Goal: Register for event/course

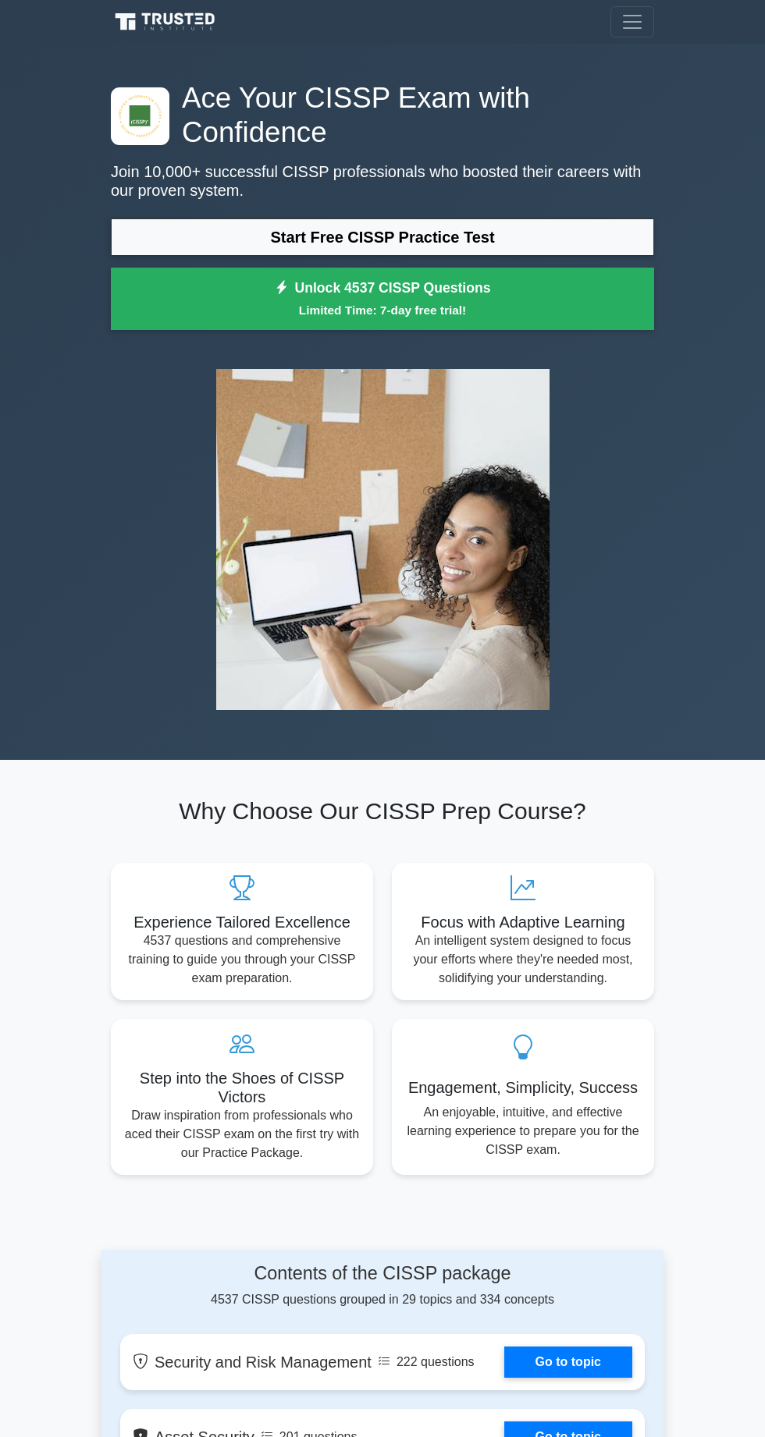
click at [330, 315] on link "Unlock 4537 CISSP Questions Limited Time: 7-day free trial!" at bounding box center [382, 299] width 543 height 62
click at [239, 1106] on h5 "Step into the Shoes of CISSP Victors" at bounding box center [241, 1087] width 237 height 37
click at [504, 1378] on link "Go to topic" at bounding box center [568, 1362] width 128 height 31
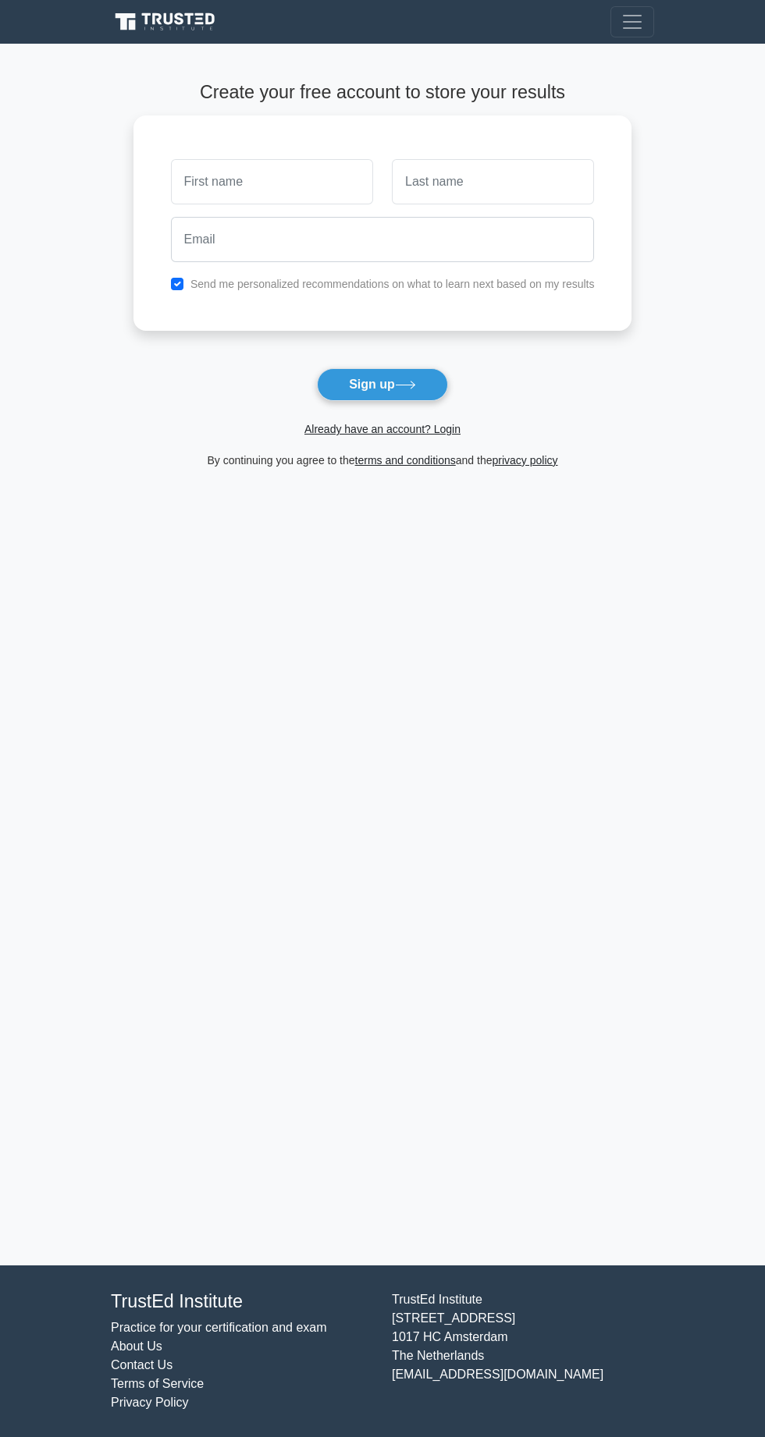
click at [210, 186] on input "text" at bounding box center [272, 181] width 202 height 45
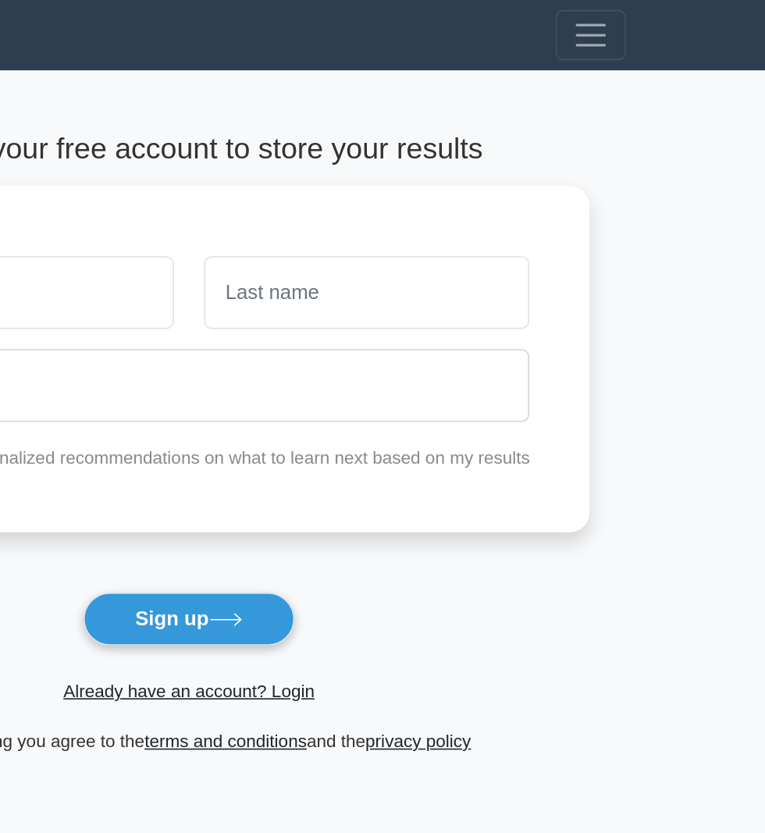
type input "0"
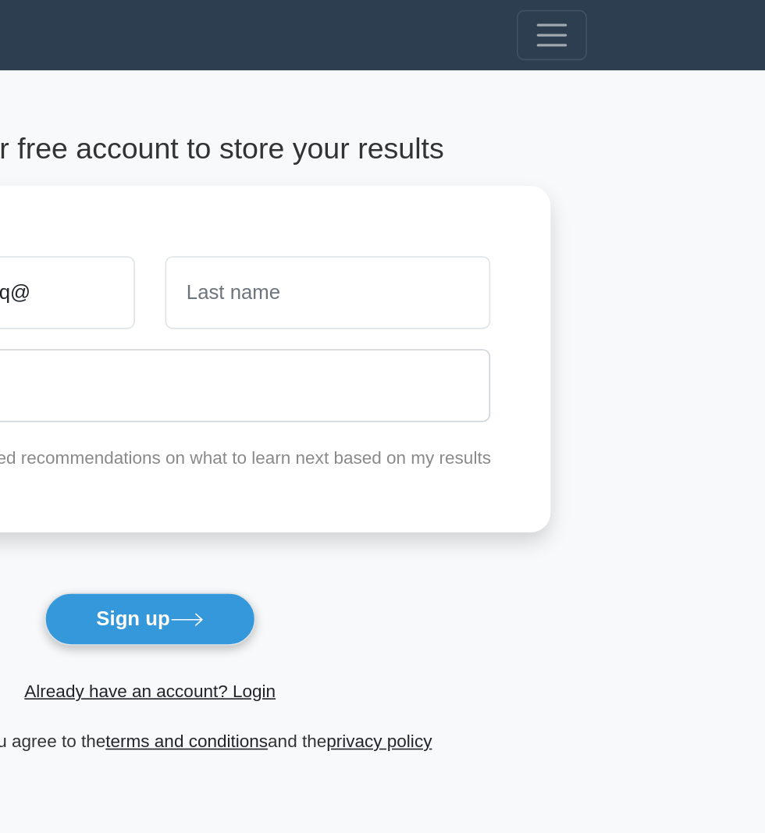
type input "مچدیwwhuokmwwq@"
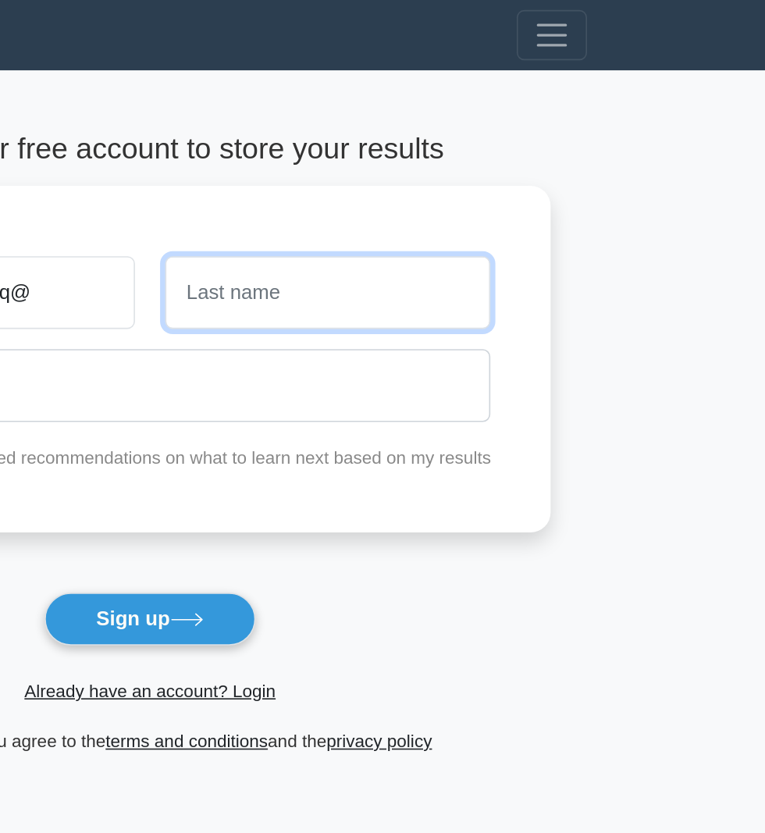
click at [562, 187] on input "text" at bounding box center [493, 181] width 202 height 45
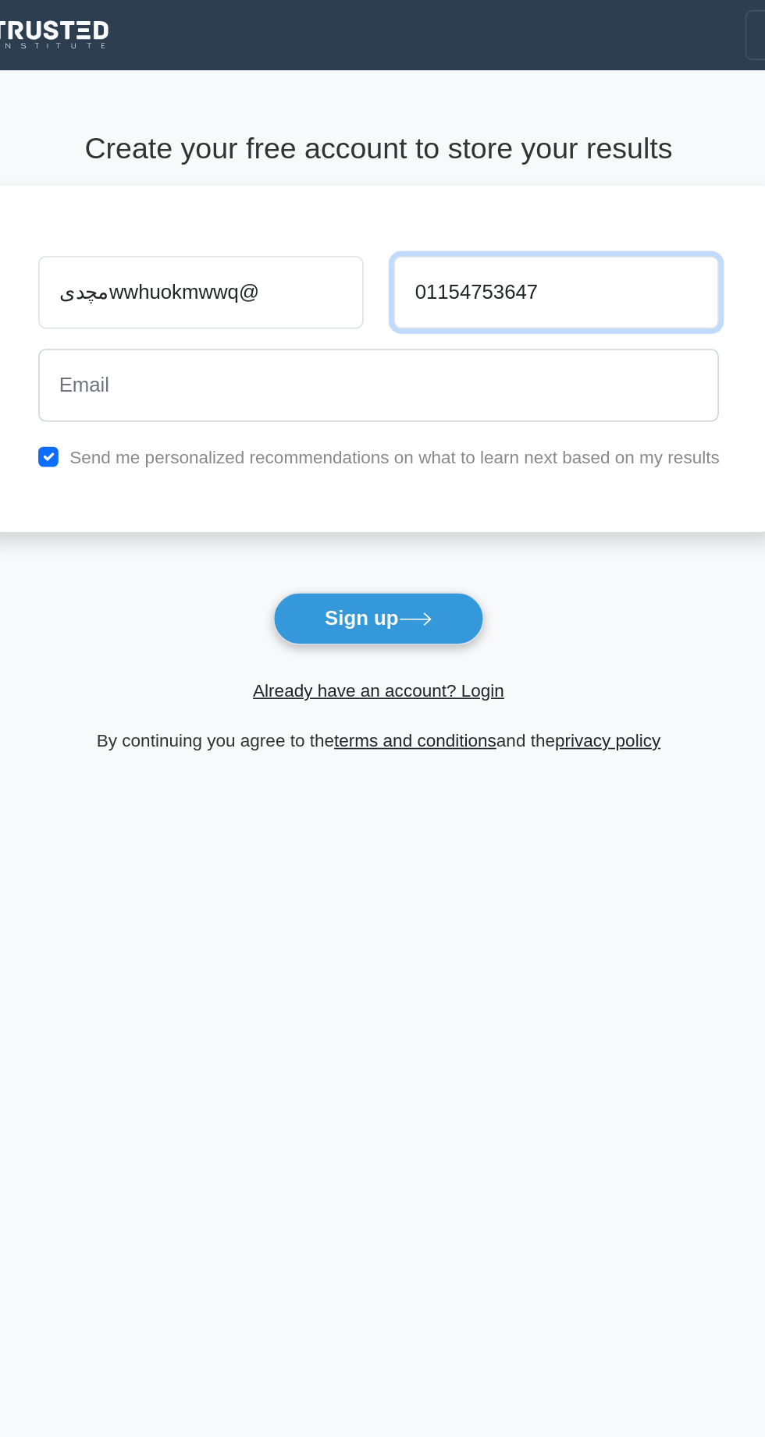
type input "01154753647"
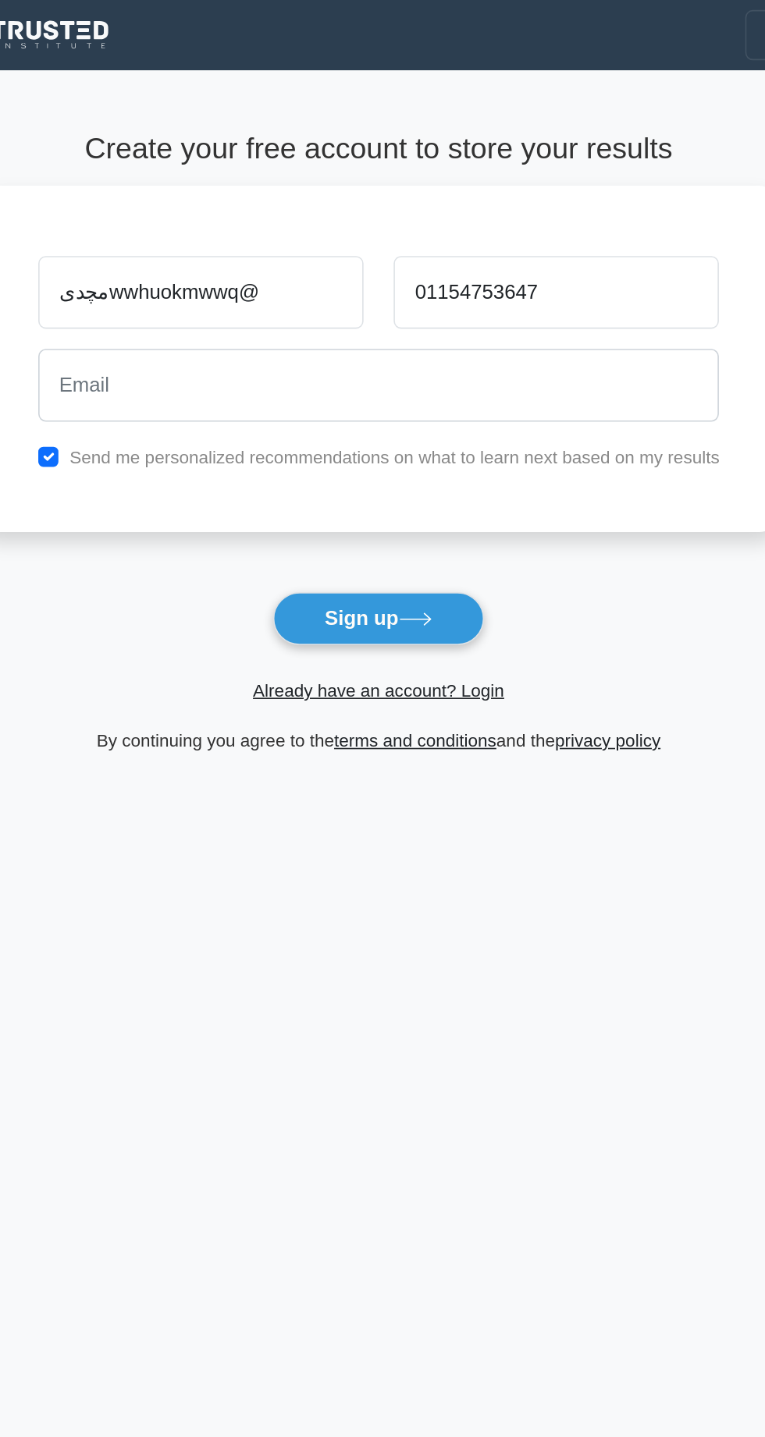
click at [396, 401] on button "Sign up" at bounding box center [382, 384] width 131 height 33
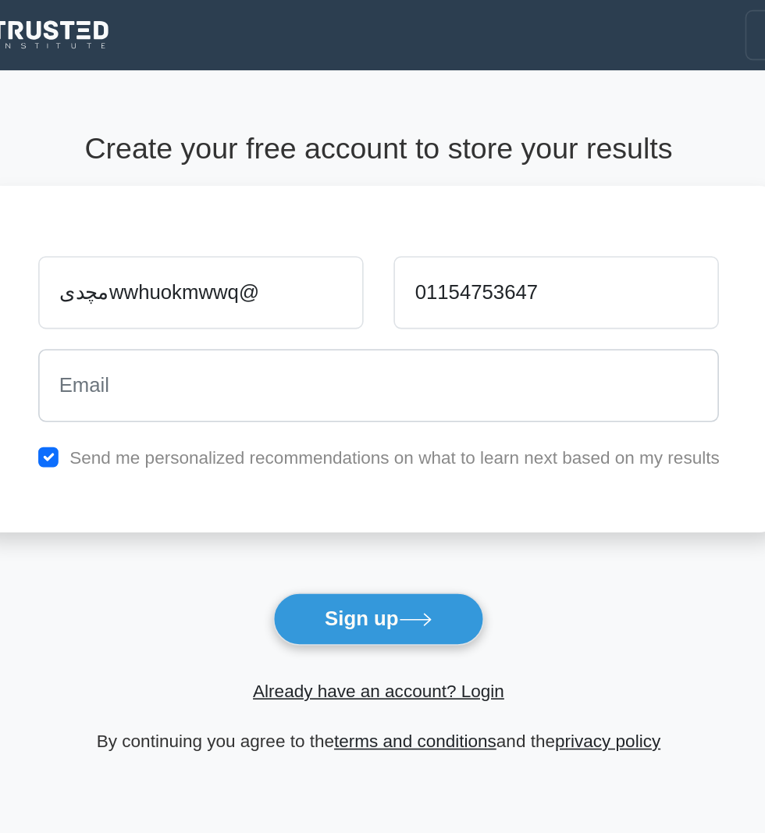
click at [426, 392] on button "Sign up" at bounding box center [382, 384] width 131 height 33
click at [475, 306] on div "مچدیwwhuokmwwq@ 01154753647 Send me personalized recommendations on what to lea…" at bounding box center [382, 222] width 499 height 215
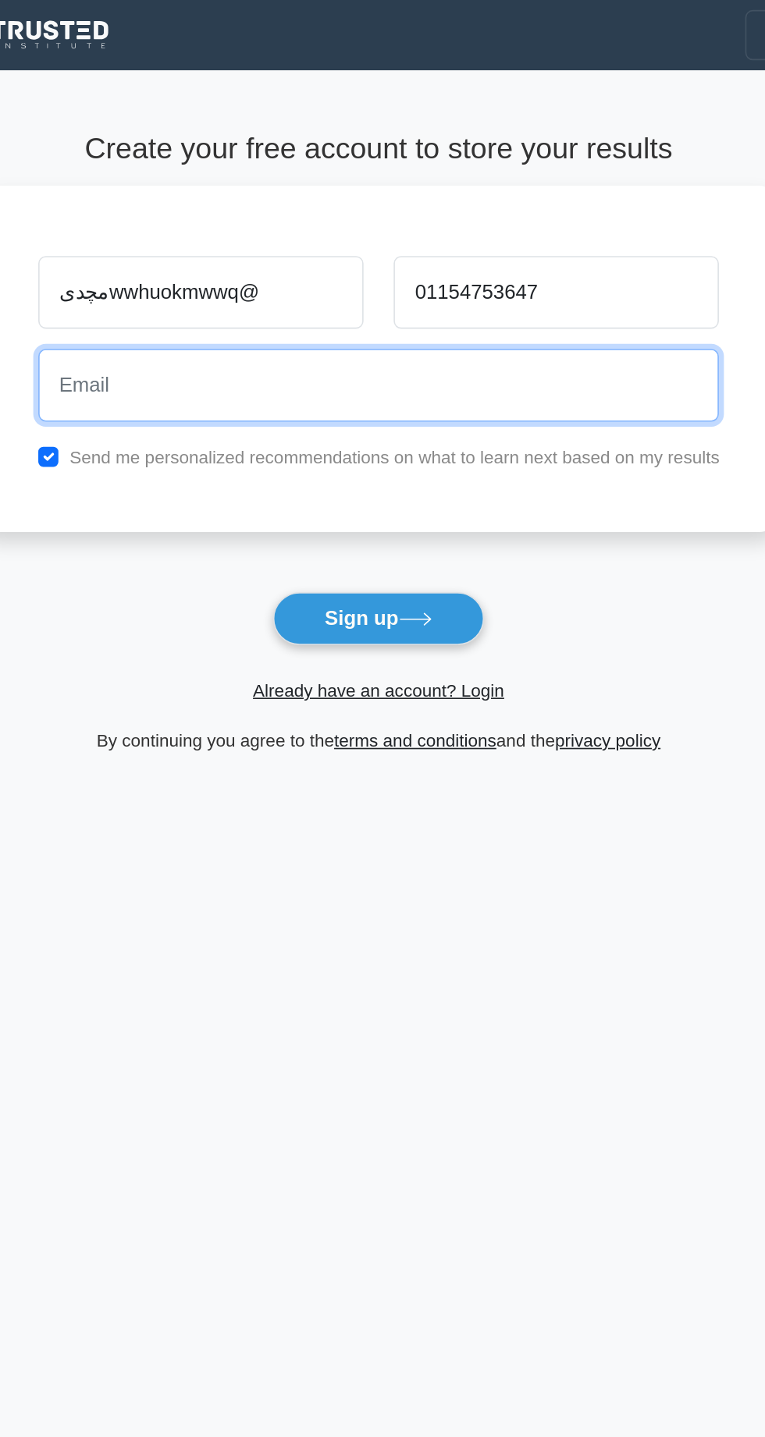
click at [406, 251] on input "email" at bounding box center [383, 239] width 424 height 45
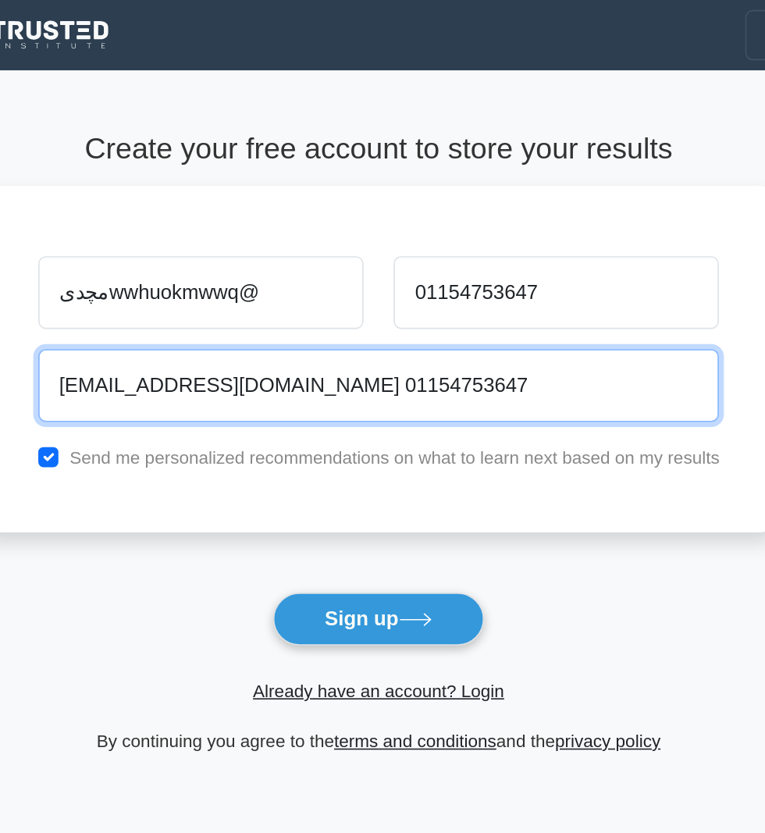
type input "[EMAIL_ADDRESS][DOMAIN_NAME] 01154753647"
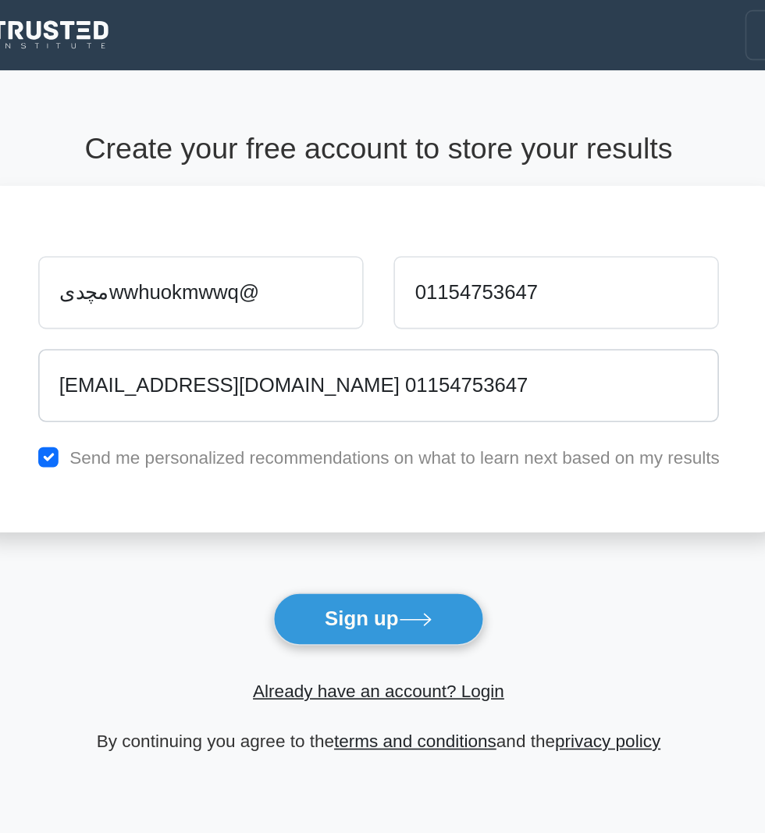
click at [390, 401] on button "Sign up" at bounding box center [382, 384] width 131 height 33
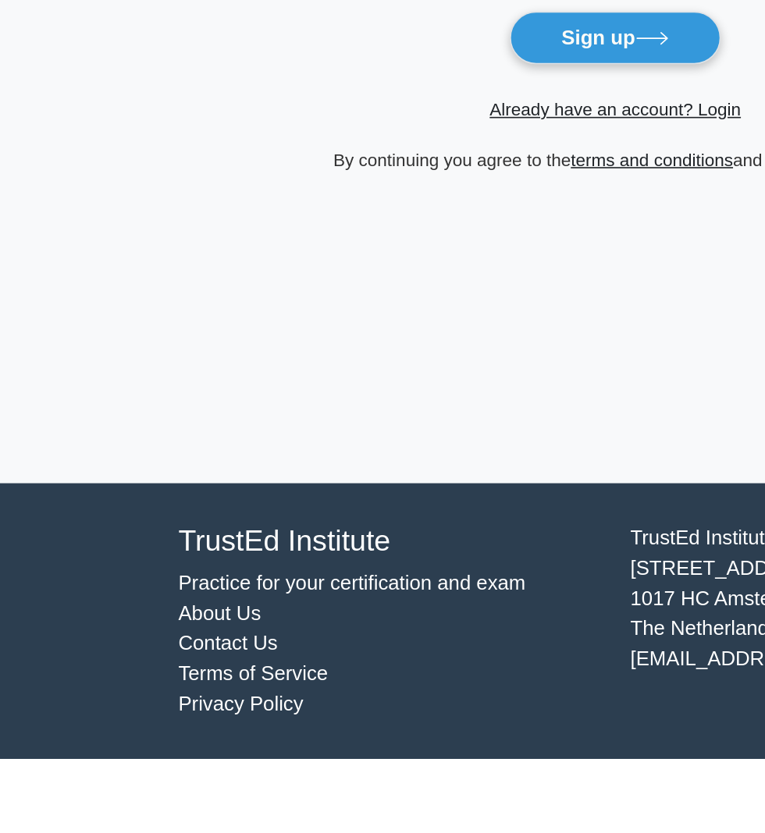
click at [430, 399] on button "Sign up" at bounding box center [382, 384] width 131 height 33
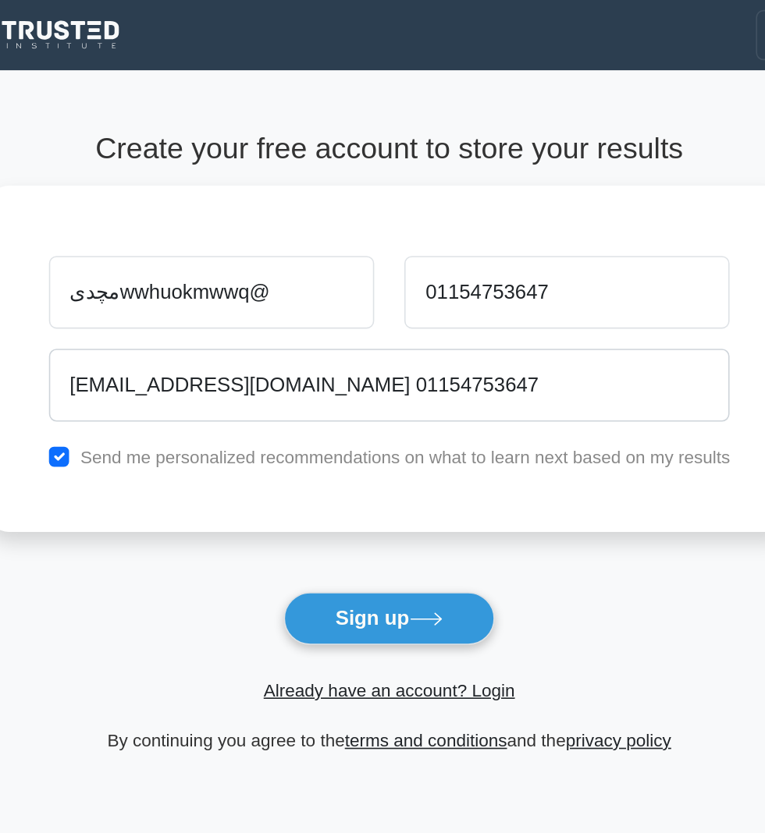
click at [368, 37] on nav "Register" at bounding box center [382, 22] width 765 height 44
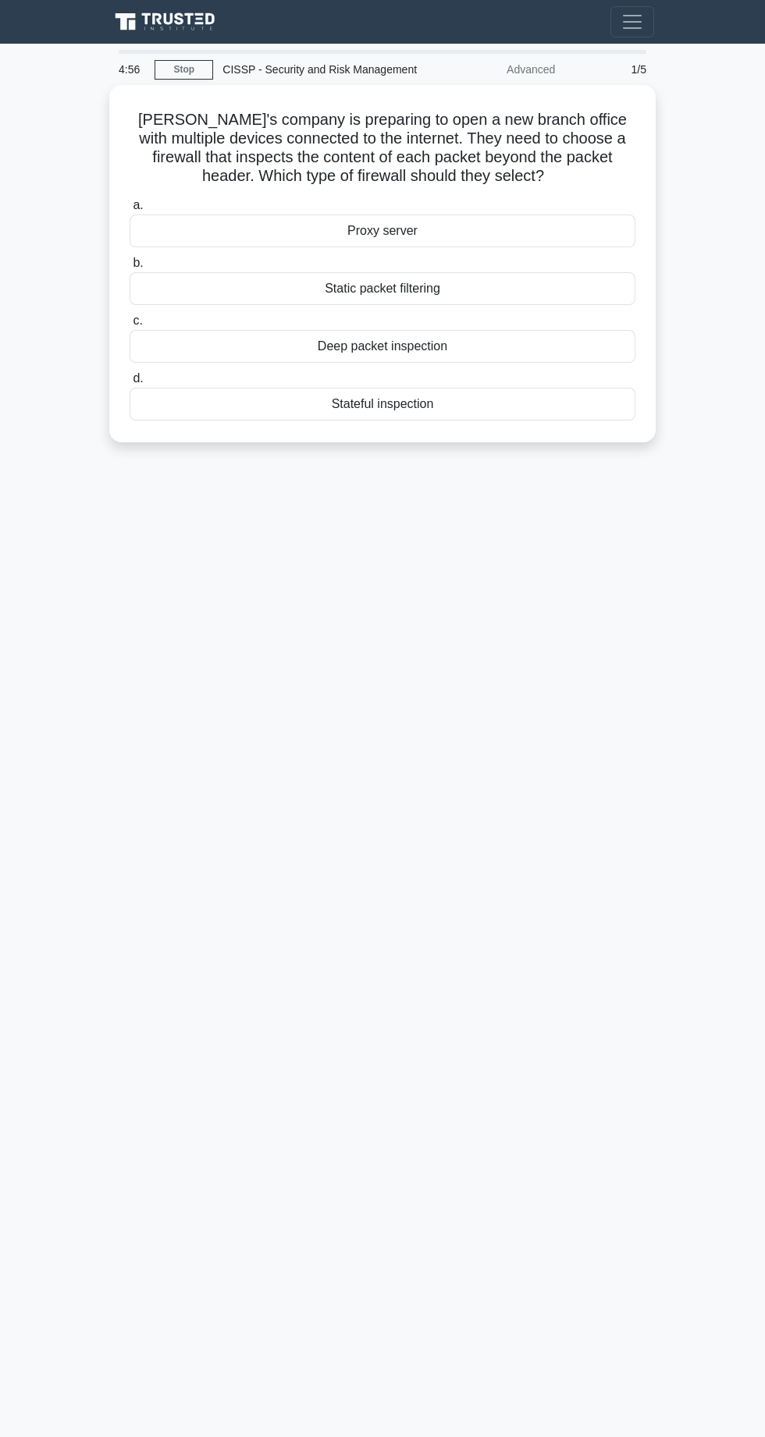
click at [183, 247] on div "Proxy server" at bounding box center [383, 231] width 506 height 33
click at [130, 211] on input "a. Proxy server" at bounding box center [130, 206] width 0 height 10
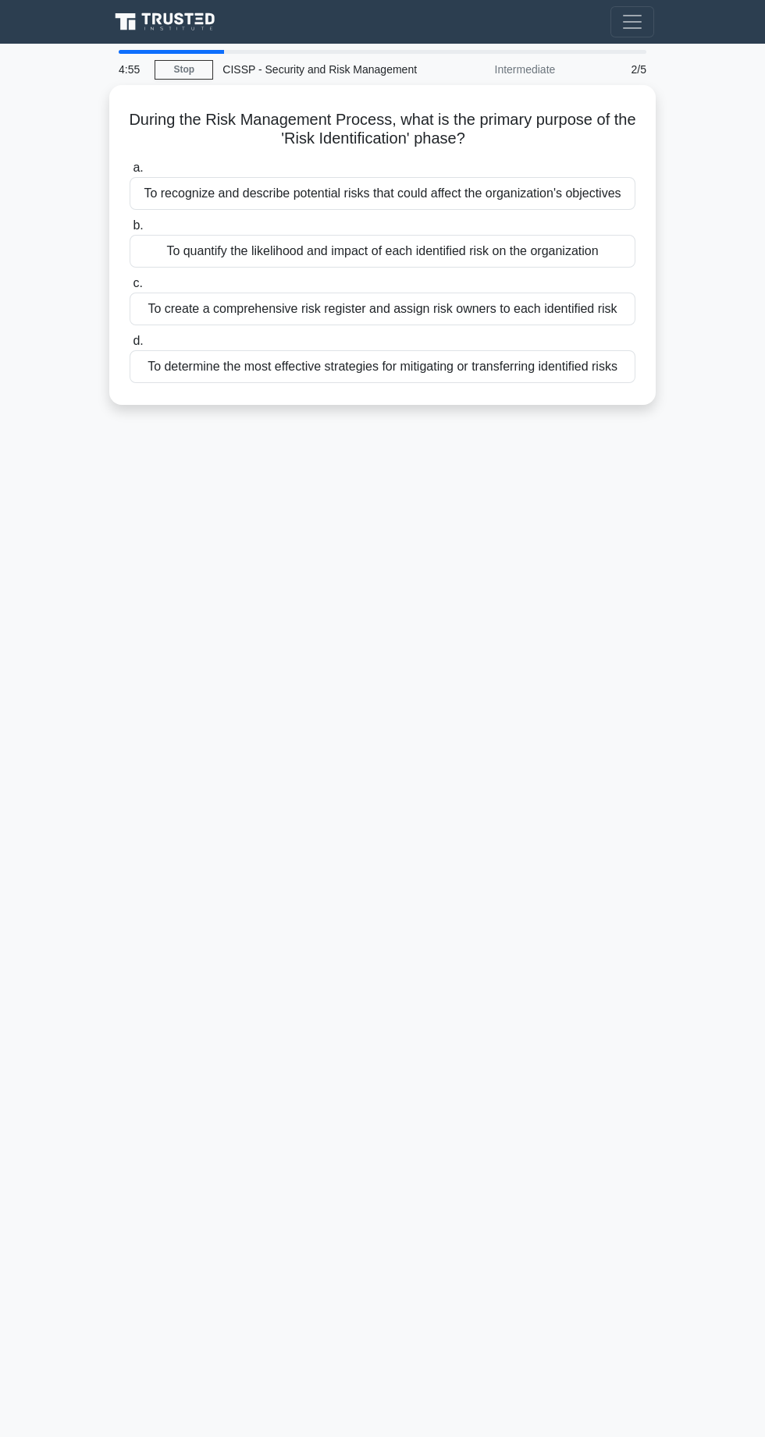
click at [139, 174] on span "a." at bounding box center [138, 167] width 10 height 13
click at [130, 173] on input "a. To recognize and describe potential risks that could affect the organization…" at bounding box center [130, 168] width 0 height 10
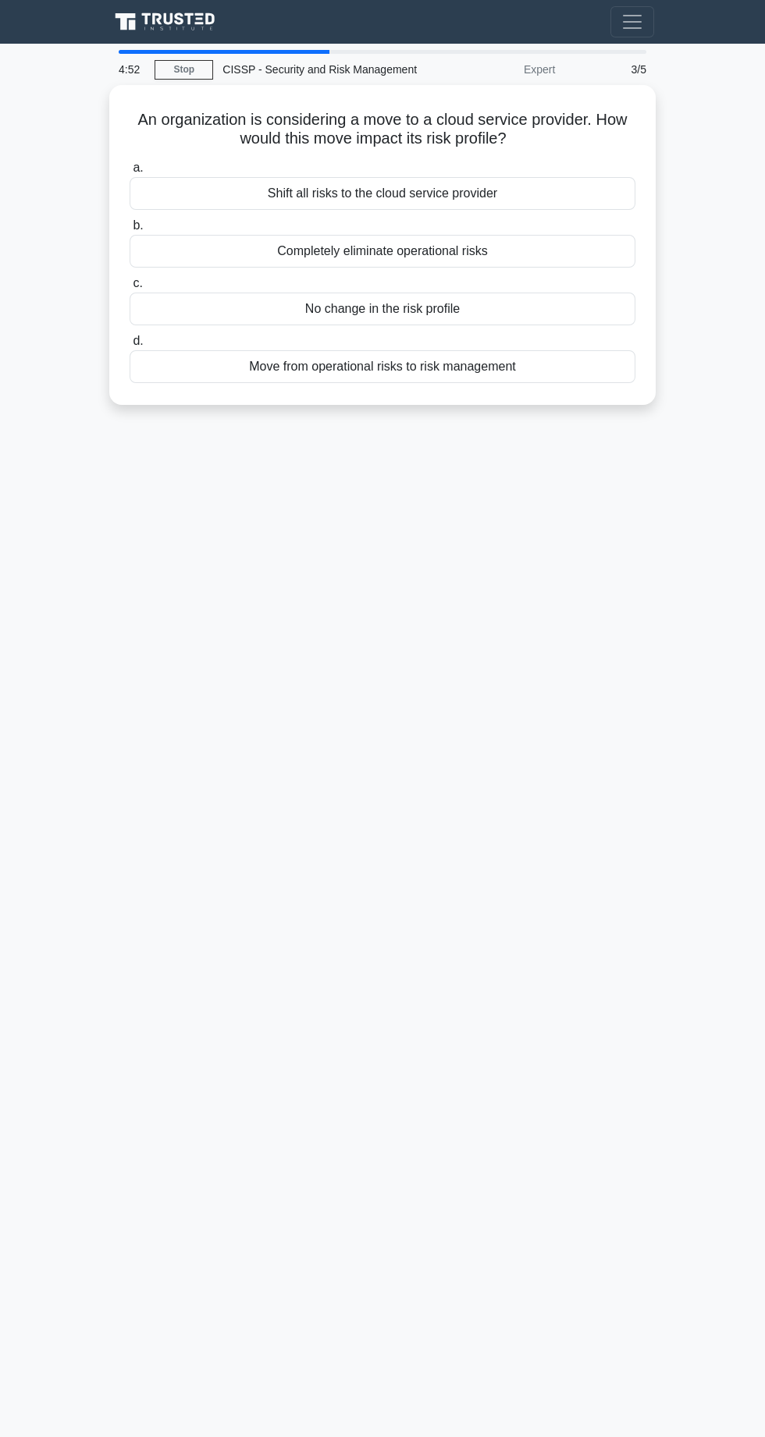
click at [184, 80] on link "Stop" at bounding box center [183, 70] width 59 height 20
